Goal: Task Accomplishment & Management: Manage account settings

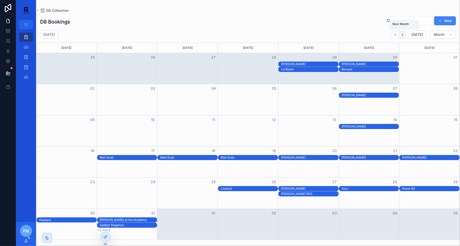
click at [405, 35] on icon "Next" at bounding box center [403, 35] width 4 height 4
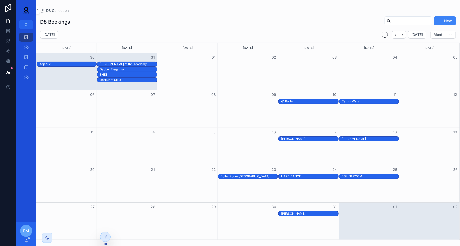
click at [405, 35] on icon "Next" at bounding box center [403, 35] width 4 height 4
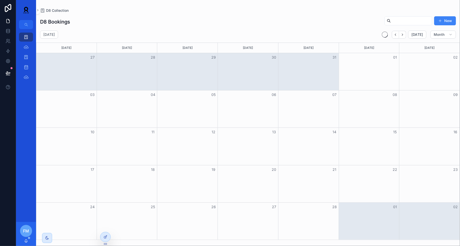
click at [405, 35] on icon "Next" at bounding box center [403, 35] width 4 height 4
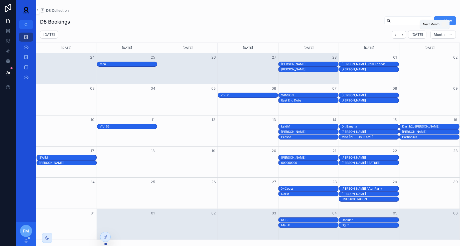
click at [405, 35] on icon "Next" at bounding box center [403, 35] width 4 height 4
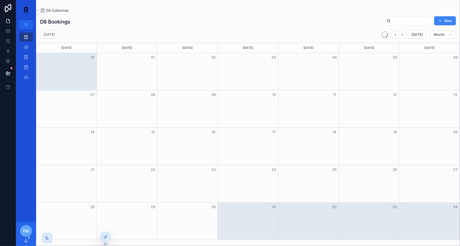
click at [405, 35] on icon "Next" at bounding box center [403, 35] width 4 height 4
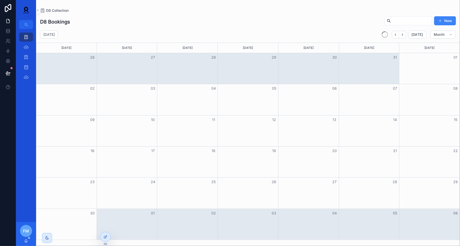
click at [405, 35] on icon "Next" at bounding box center [403, 35] width 4 height 4
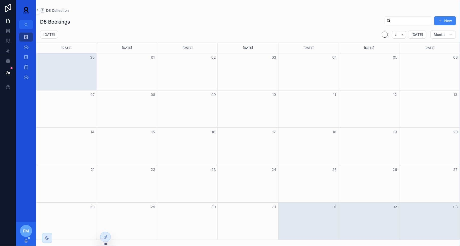
click at [405, 35] on icon "Next" at bounding box center [403, 35] width 4 height 4
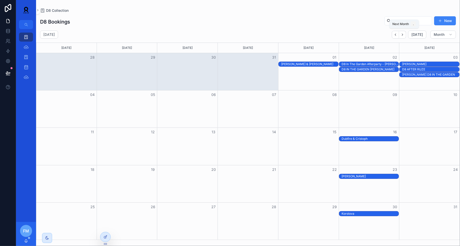
click at [405, 35] on icon "Next" at bounding box center [403, 35] width 4 height 4
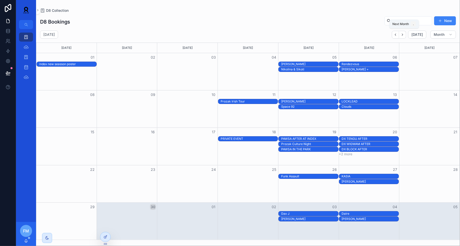
click at [405, 35] on icon "Next" at bounding box center [403, 35] width 4 height 4
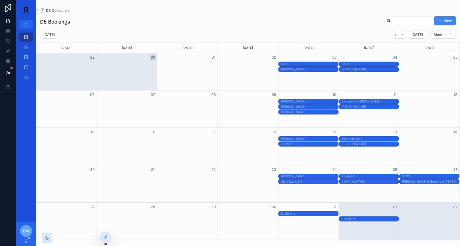
click at [360, 212] on div "Øostil" at bounding box center [370, 214] width 57 height 4
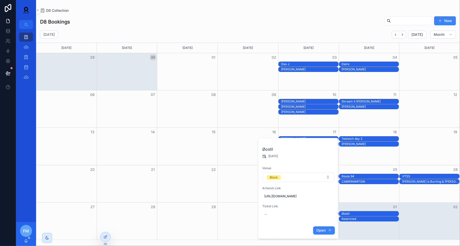
click at [322, 233] on span "Open" at bounding box center [320, 230] width 9 height 5
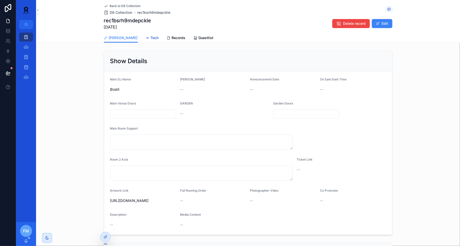
click at [151, 39] on span "Tech" at bounding box center [155, 37] width 8 height 5
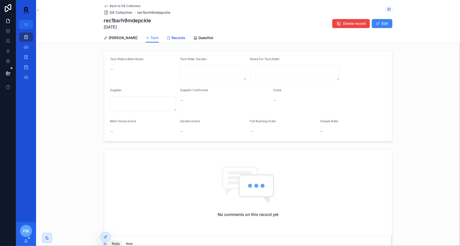
click at [172, 40] on span "Records" at bounding box center [179, 37] width 14 height 5
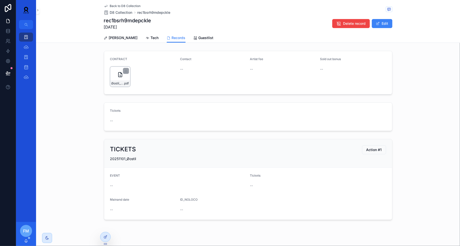
click at [114, 77] on div "Øostil_Block_November-1-2025-(1)-(1) .pdf" at bounding box center [120, 77] width 20 height 20
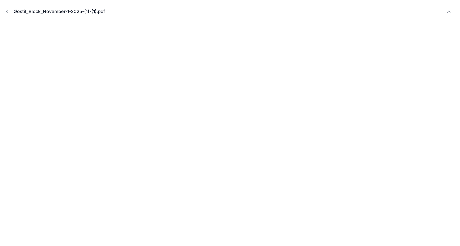
click at [5, 9] on button "Close modal" at bounding box center [7, 12] width 6 height 6
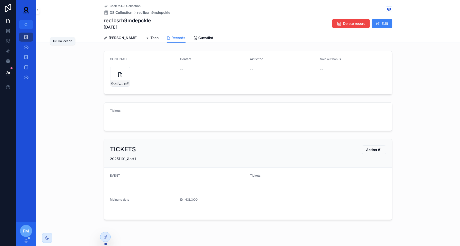
click at [26, 36] on icon "scrollable content" at bounding box center [26, 37] width 5 height 5
click at [25, 38] on icon "scrollable content" at bounding box center [26, 37] width 5 height 5
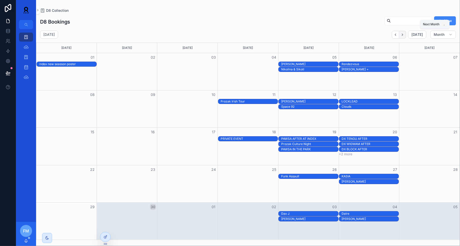
click at [403, 37] on button "Next" at bounding box center [402, 35] width 7 height 8
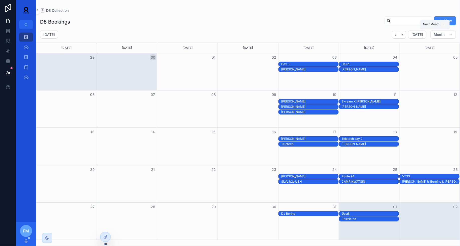
click at [403, 37] on button "Next" at bounding box center [402, 35] width 7 height 8
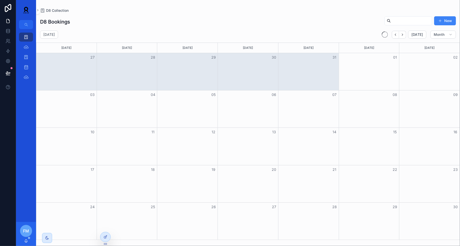
click at [403, 37] on button "Next" at bounding box center [402, 35] width 7 height 8
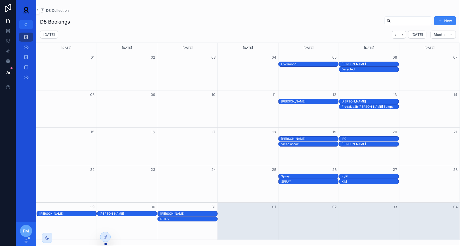
click at [362, 69] on div "Defected" at bounding box center [370, 69] width 57 height 4
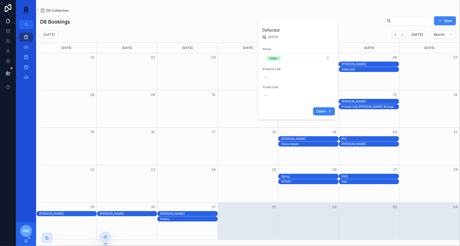
click at [325, 110] on span "Open" at bounding box center [320, 111] width 9 height 5
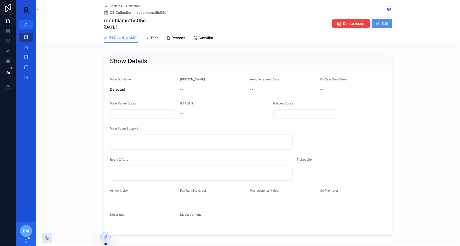
click at [386, 24] on button "Edit" at bounding box center [382, 23] width 21 height 9
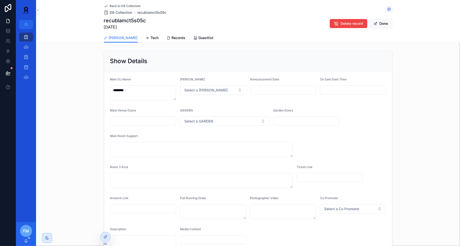
click at [146, 211] on input "scrollable content" at bounding box center [143, 208] width 66 height 7
paste input "**********"
type input "**********"
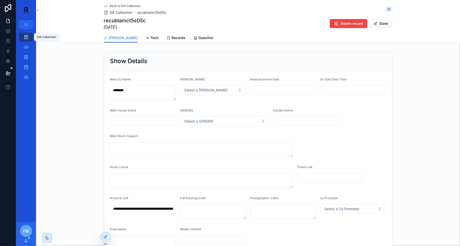
click at [24, 40] on div "D8 Collection" at bounding box center [26, 37] width 8 height 8
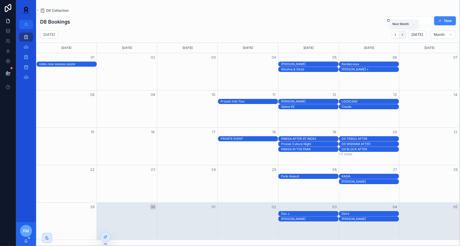
click at [402, 35] on button "Next" at bounding box center [402, 35] width 7 height 8
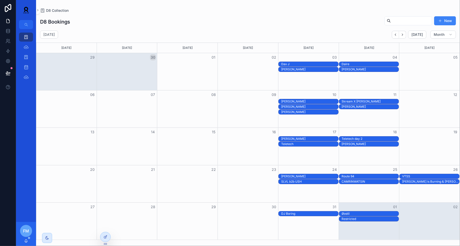
click at [354, 214] on div "Øostil" at bounding box center [370, 214] width 57 height 4
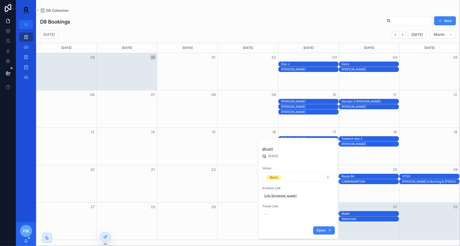
click at [325, 232] on span "Open" at bounding box center [320, 230] width 9 height 5
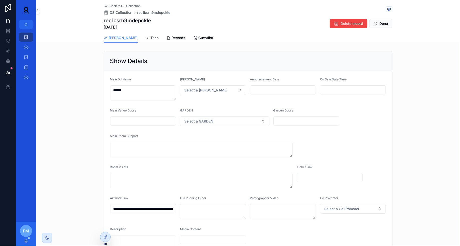
click at [138, 208] on input "**********" at bounding box center [143, 208] width 66 height 7
click at [24, 41] on div "D8 Collection" at bounding box center [26, 37] width 8 height 8
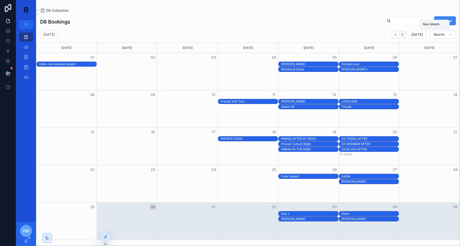
click at [403, 37] on button "Next" at bounding box center [402, 35] width 7 height 8
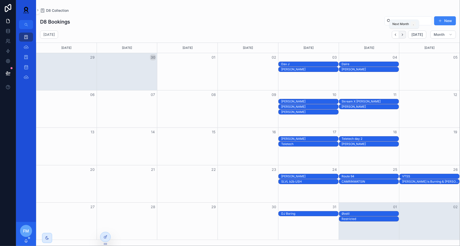
click at [405, 34] on icon "Next" at bounding box center [403, 35] width 4 height 4
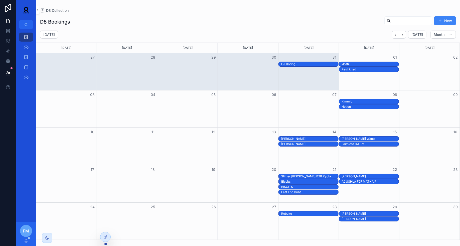
click at [305, 138] on div "[PERSON_NAME]" at bounding box center [309, 139] width 57 height 4
